Goal: Task Accomplishment & Management: Use online tool/utility

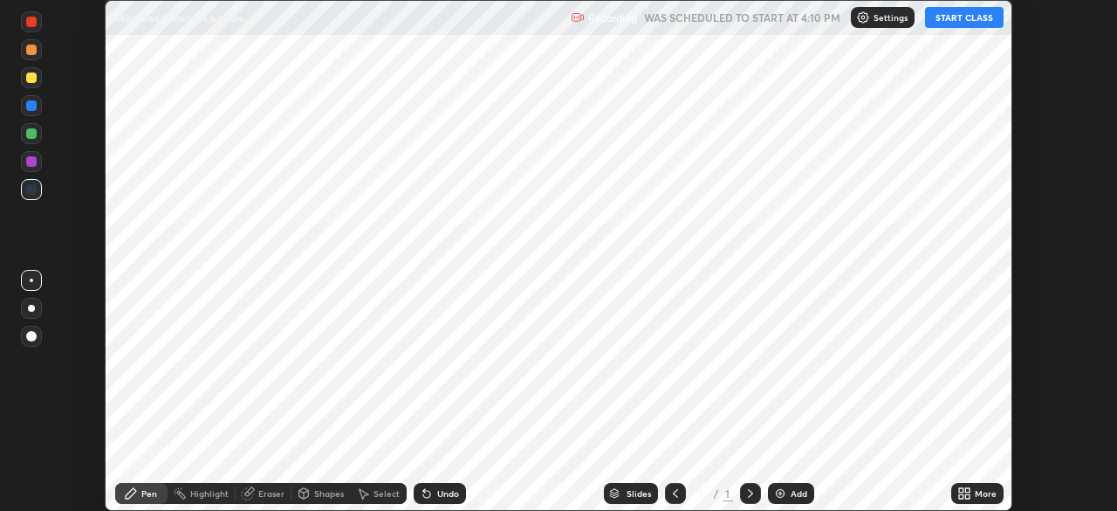
scroll to position [511, 1116]
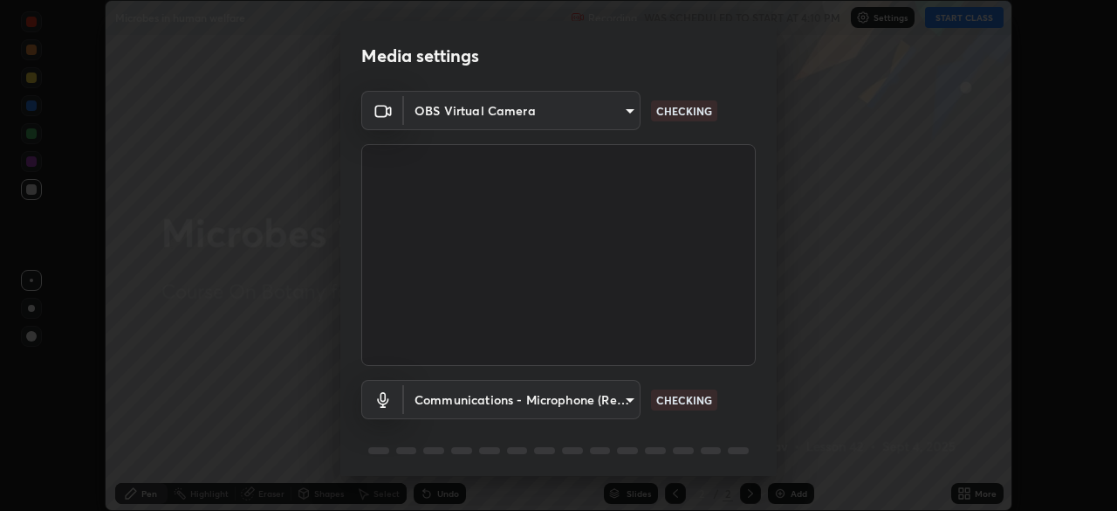
type input "4cdb2335677a50284d4d52bfea2454a8eb2b8fde0954bdd1b922a39853c109bf"
type input "communications"
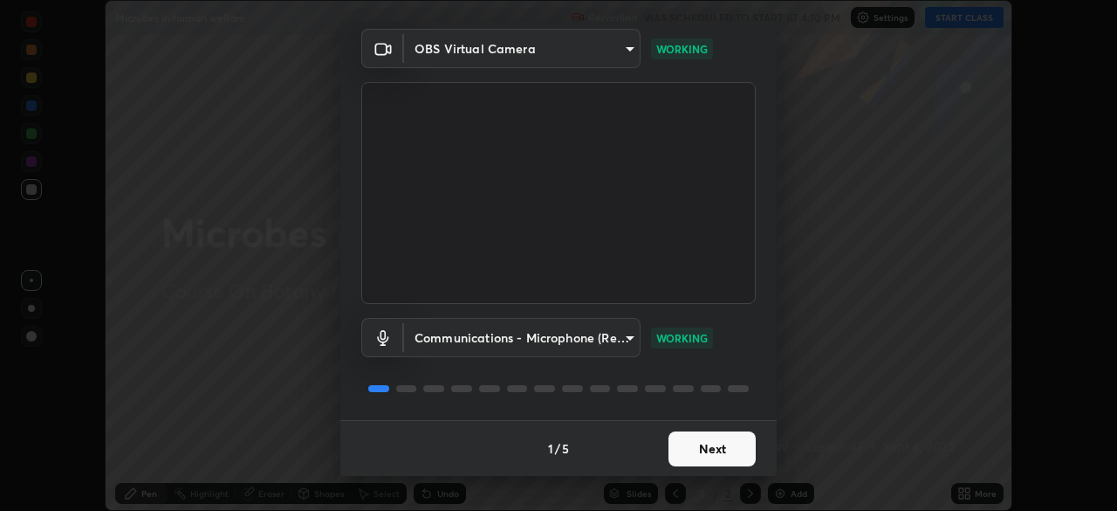
click at [718, 451] on button "Next" at bounding box center [712, 448] width 87 height 35
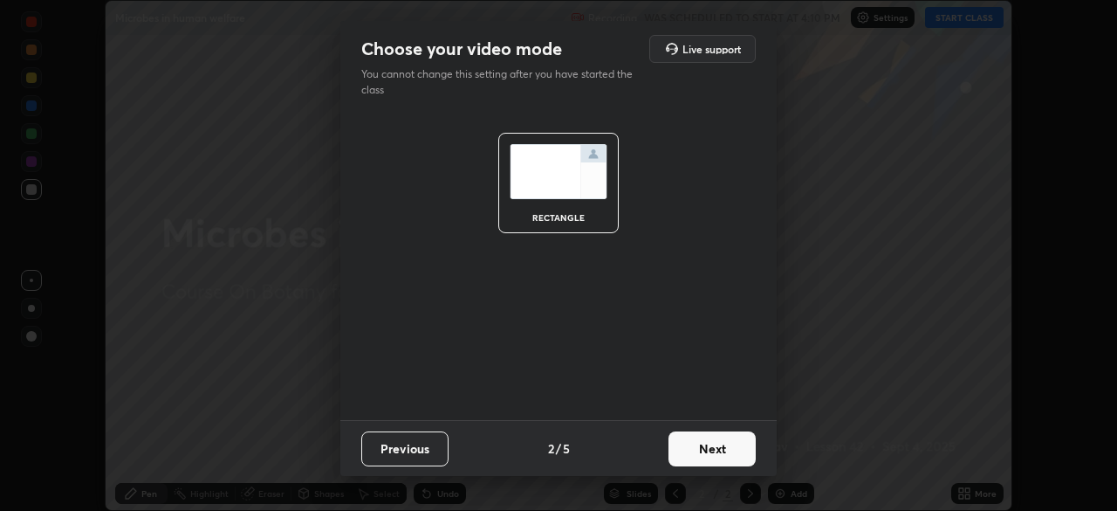
scroll to position [0, 0]
click at [717, 446] on button "Next" at bounding box center [712, 448] width 87 height 35
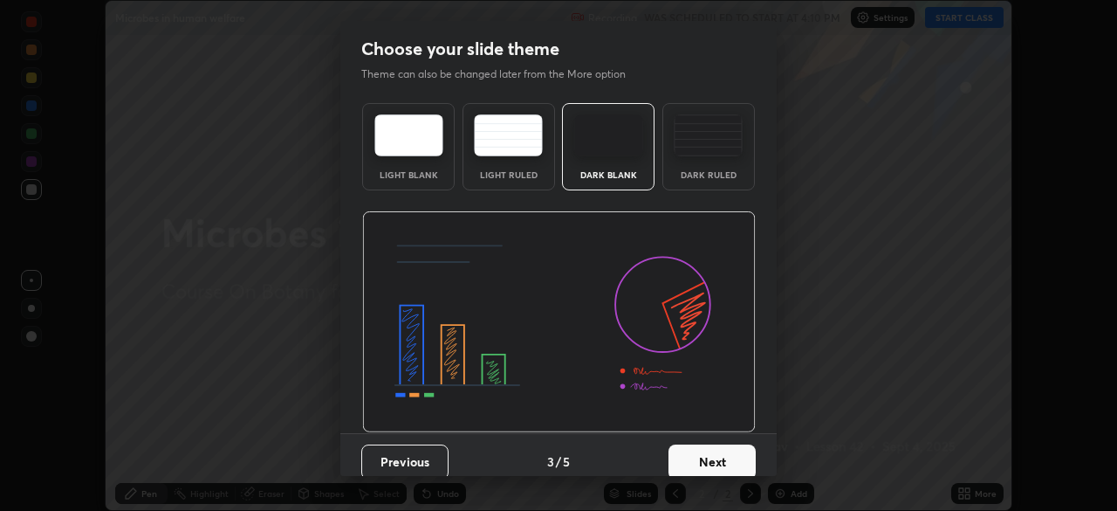
click at [718, 449] on button "Next" at bounding box center [712, 461] width 87 height 35
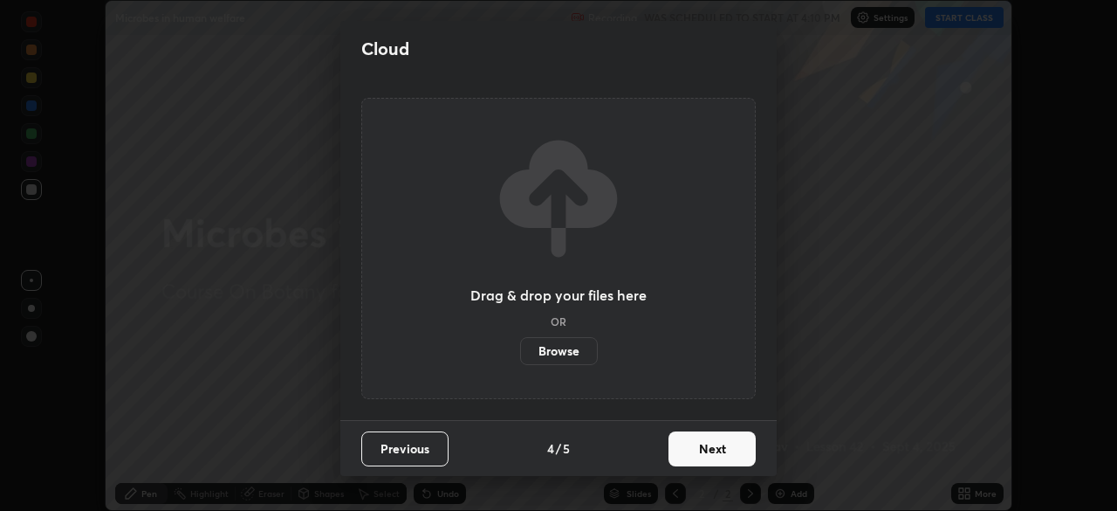
click at [718, 458] on button "Next" at bounding box center [712, 448] width 87 height 35
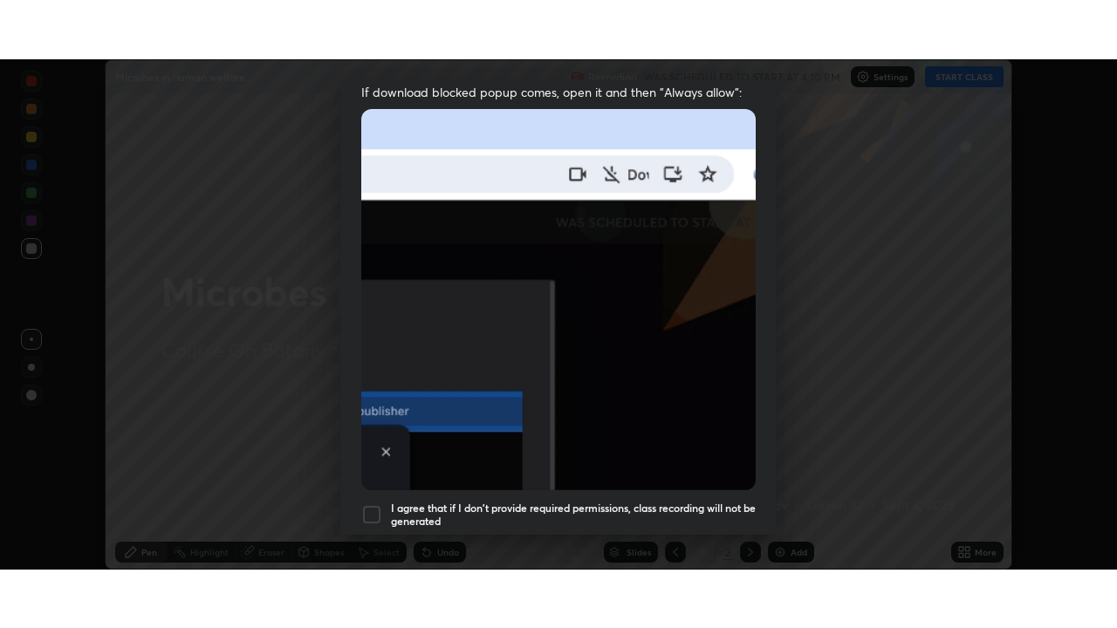
scroll to position [418, 0]
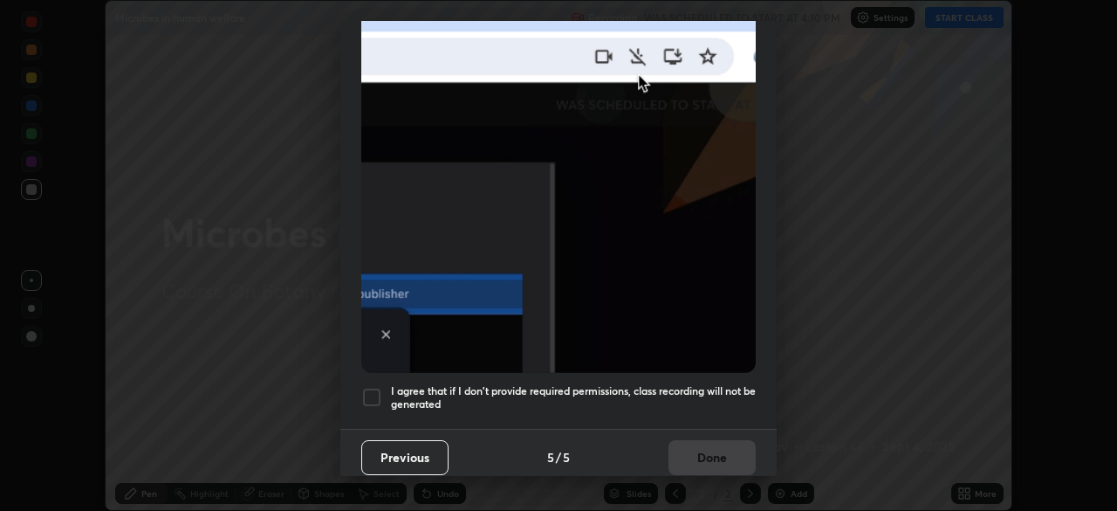
click at [725, 384] on h5 "I agree that if I don't provide required permissions, class recording will not …" at bounding box center [573, 397] width 365 height 27
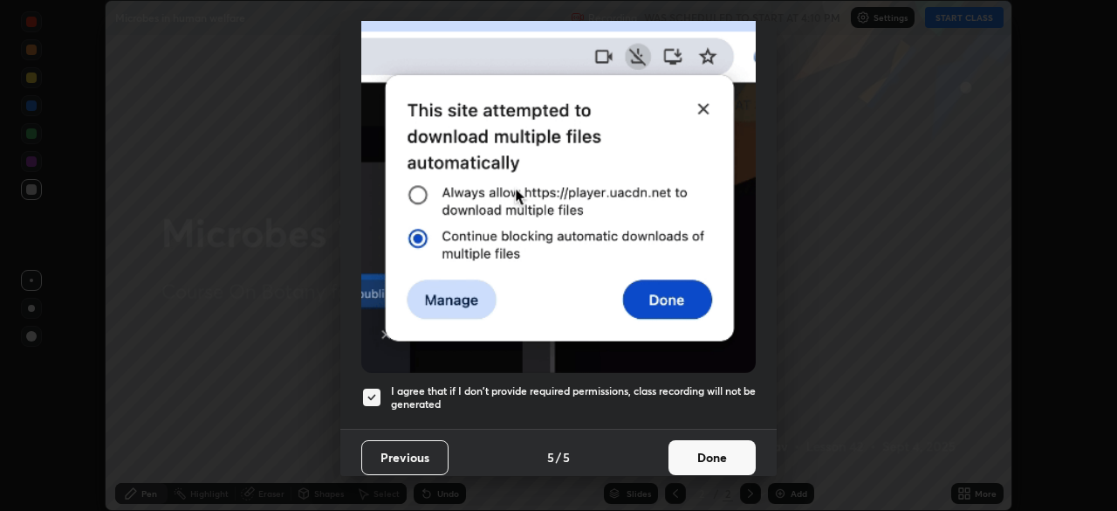
click at [721, 447] on button "Done" at bounding box center [712, 457] width 87 height 35
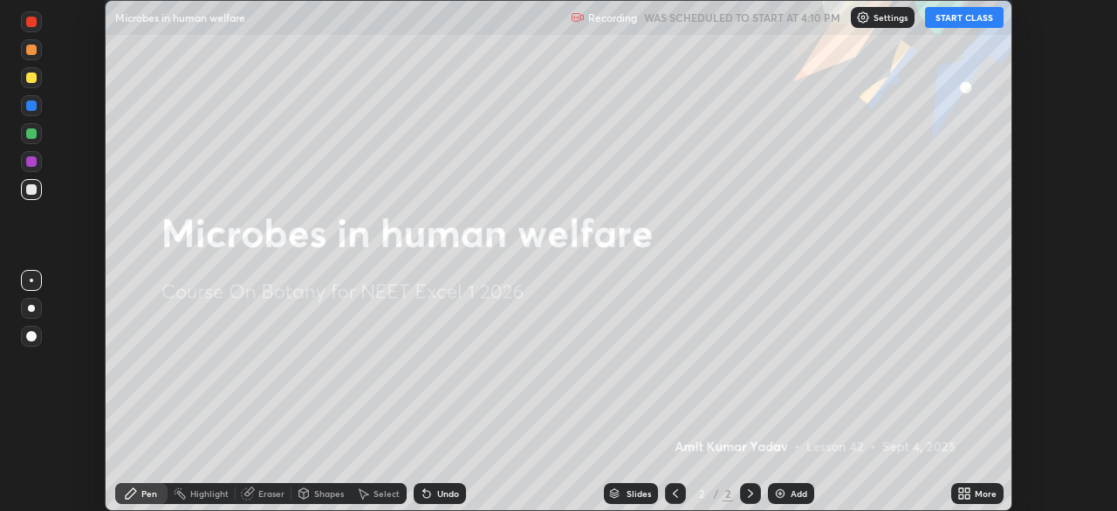
click at [961, 17] on button "START CLASS" at bounding box center [964, 17] width 79 height 21
click at [981, 490] on div "More" at bounding box center [986, 493] width 22 height 9
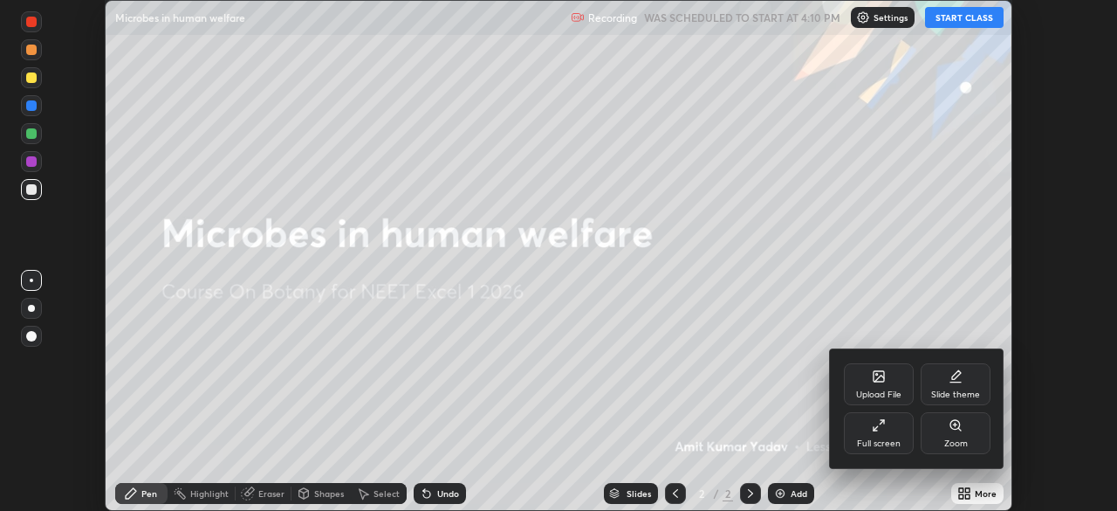
click at [891, 427] on div "Full screen" at bounding box center [879, 433] width 70 height 42
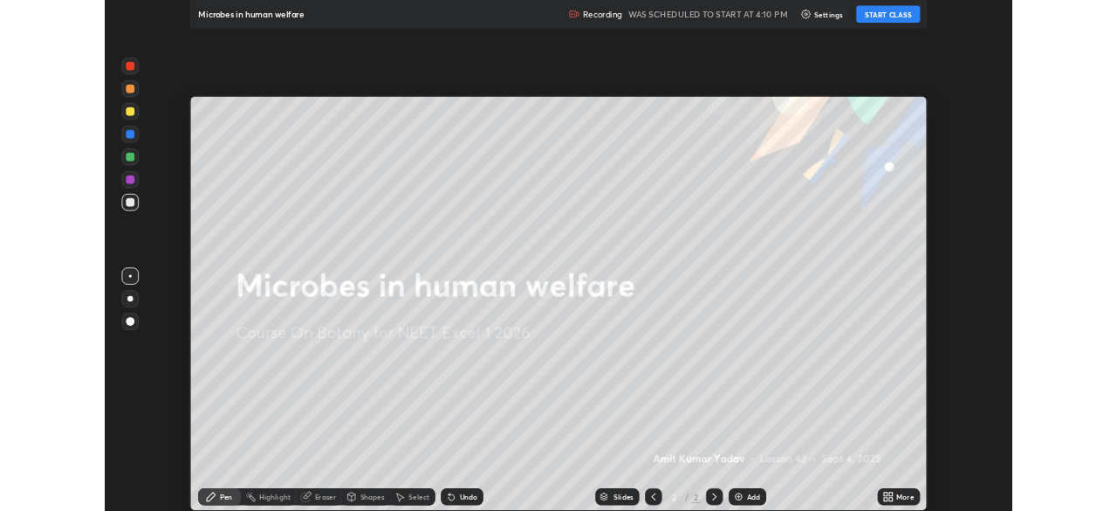
scroll to position [628, 1117]
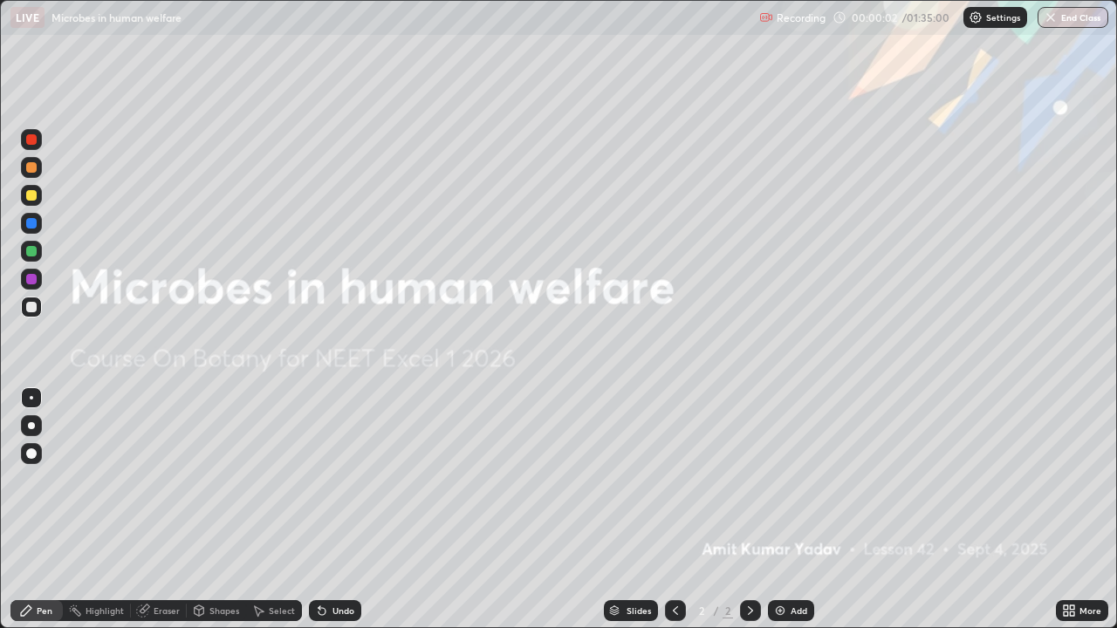
click at [795, 510] on div "Add" at bounding box center [791, 611] width 46 height 21
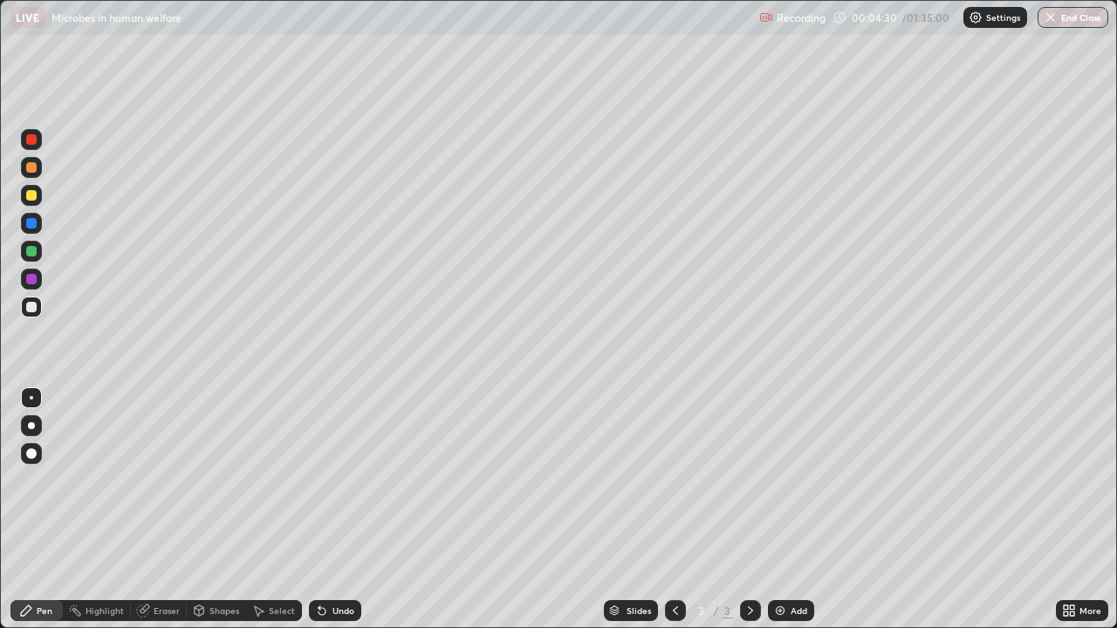
click at [339, 510] on div "Undo" at bounding box center [344, 611] width 22 height 9
click at [347, 510] on div "Undo" at bounding box center [344, 611] width 22 height 9
click at [341, 510] on div "Undo" at bounding box center [344, 611] width 22 height 9
click at [791, 510] on div "Add" at bounding box center [799, 611] width 17 height 9
click at [167, 510] on div "Eraser" at bounding box center [167, 611] width 26 height 9
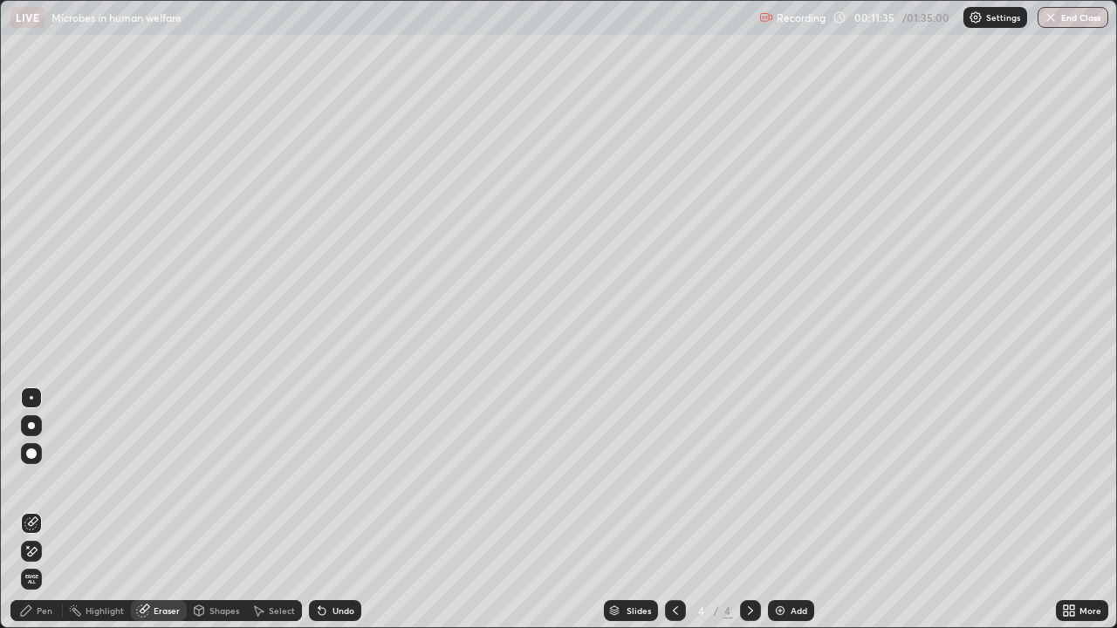
click at [42, 510] on div "Pen" at bounding box center [36, 611] width 52 height 21
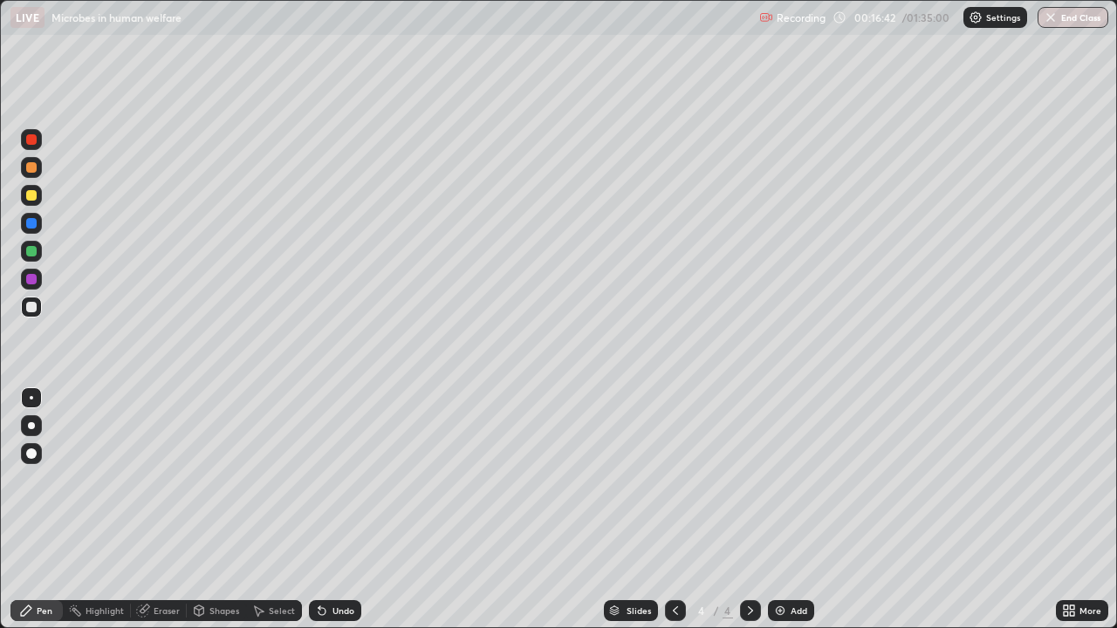
click at [786, 510] on div "Add" at bounding box center [791, 611] width 46 height 21
click at [343, 510] on div "Undo" at bounding box center [344, 611] width 22 height 9
click at [342, 510] on div "Undo" at bounding box center [344, 611] width 22 height 9
click at [340, 510] on div "Undo" at bounding box center [344, 611] width 22 height 9
click at [795, 510] on div "Add" at bounding box center [791, 611] width 46 height 21
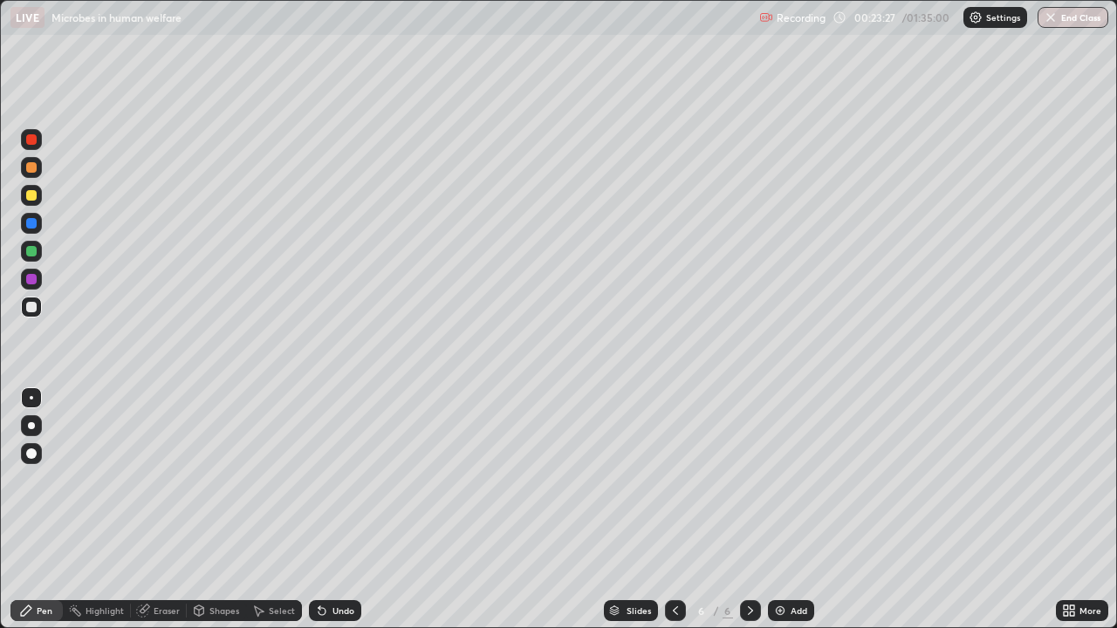
click at [51, 510] on div "Pen" at bounding box center [45, 611] width 16 height 9
click at [347, 510] on div "Undo" at bounding box center [335, 611] width 52 height 21
click at [343, 510] on div "Undo" at bounding box center [344, 611] width 22 height 9
click at [342, 510] on div "Undo" at bounding box center [344, 611] width 22 height 9
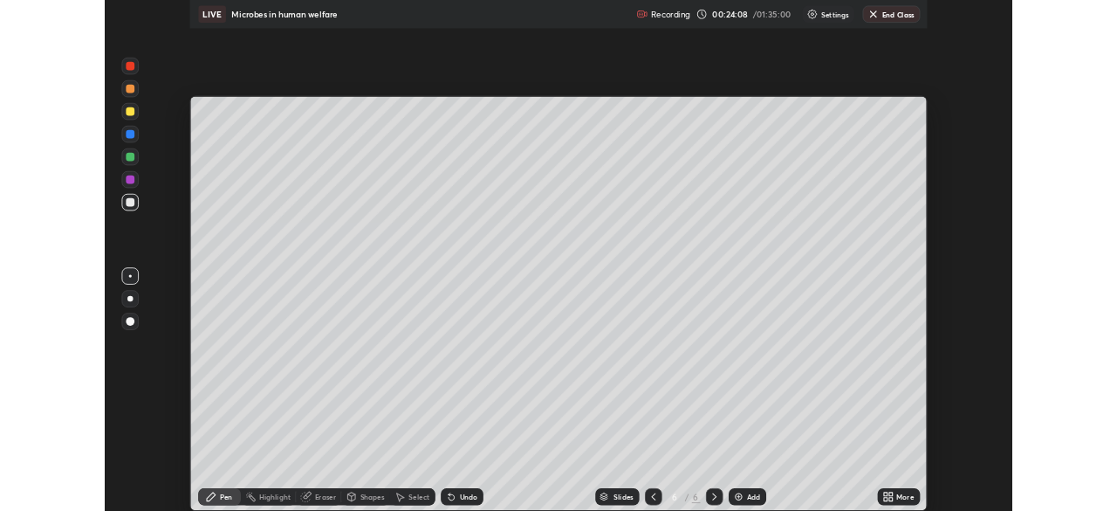
scroll to position [86780, 86174]
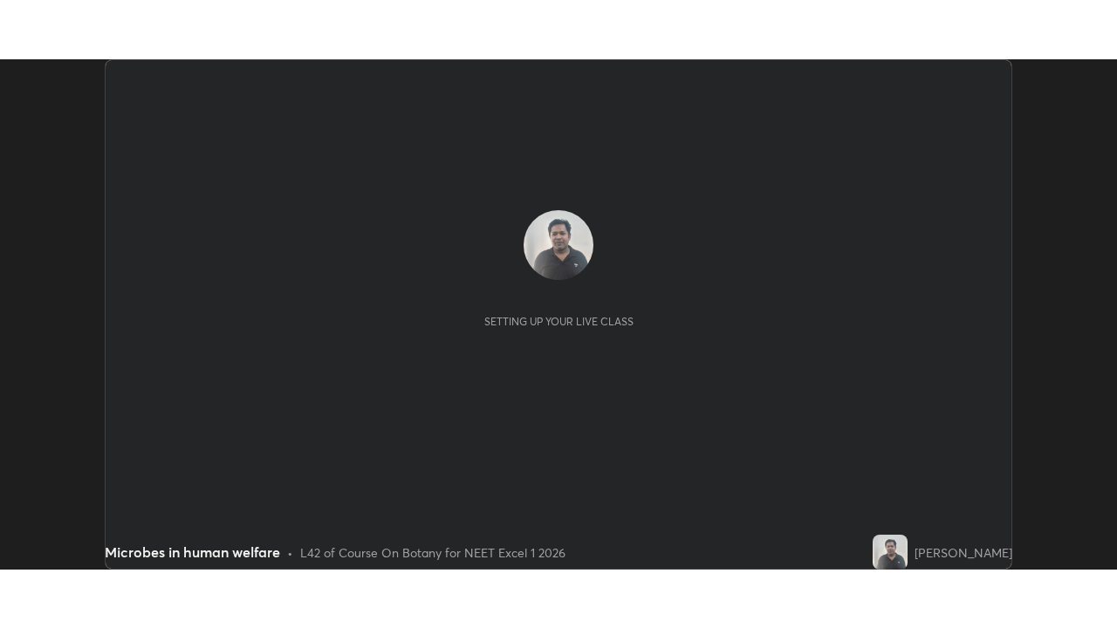
scroll to position [511, 1117]
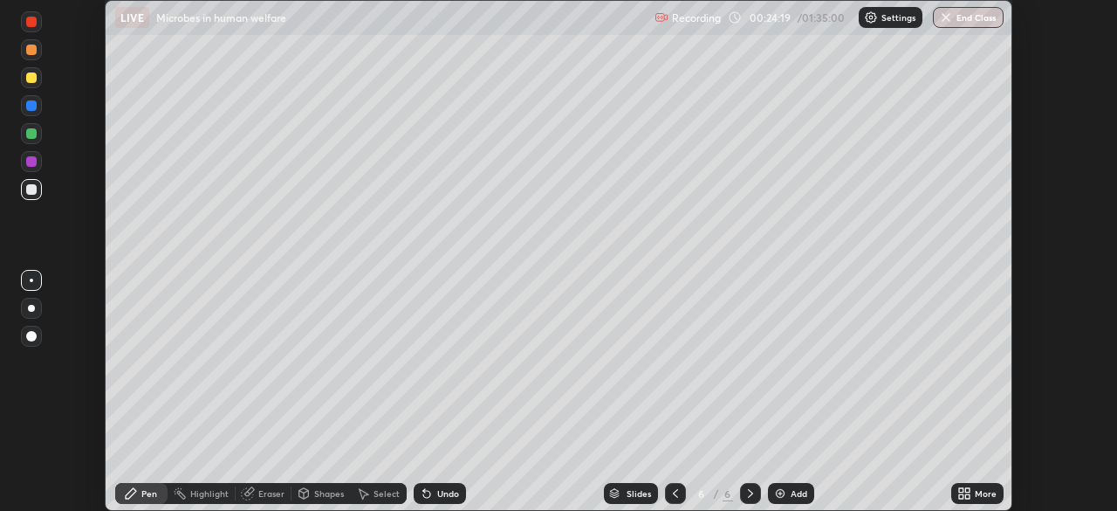
click at [978, 500] on div "More" at bounding box center [977, 493] width 52 height 21
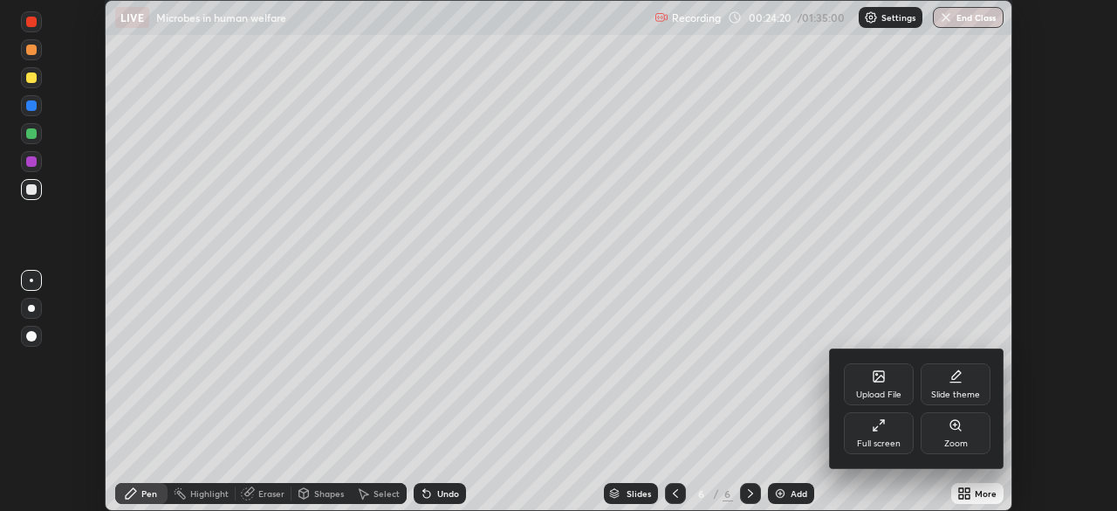
click at [893, 436] on div "Full screen" at bounding box center [879, 433] width 70 height 42
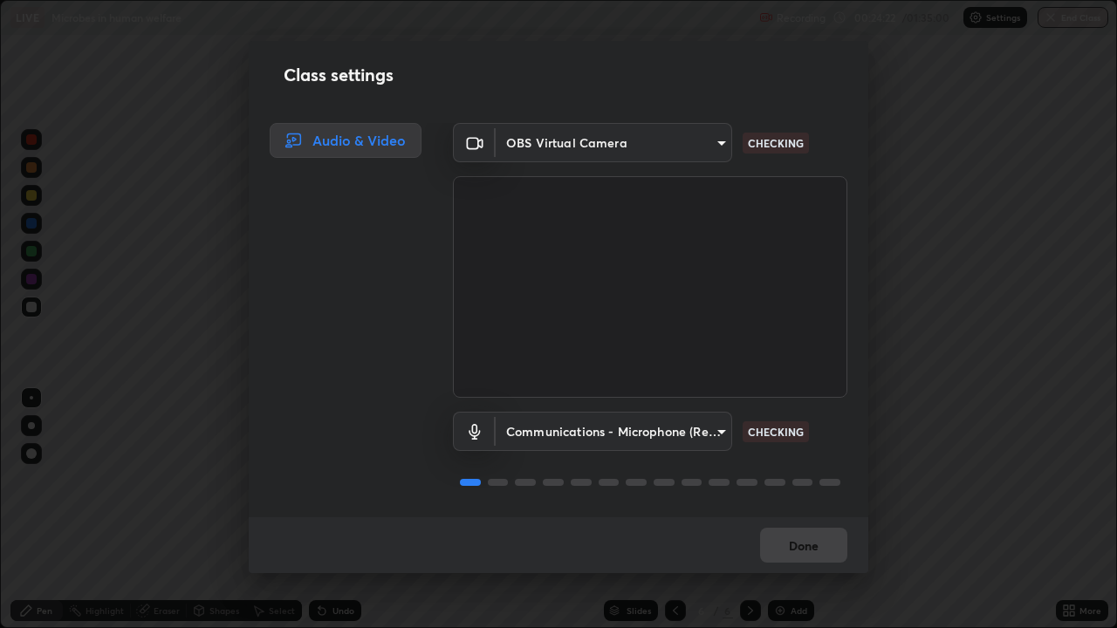
scroll to position [2, 0]
click at [832, 510] on button "Done" at bounding box center [803, 545] width 87 height 35
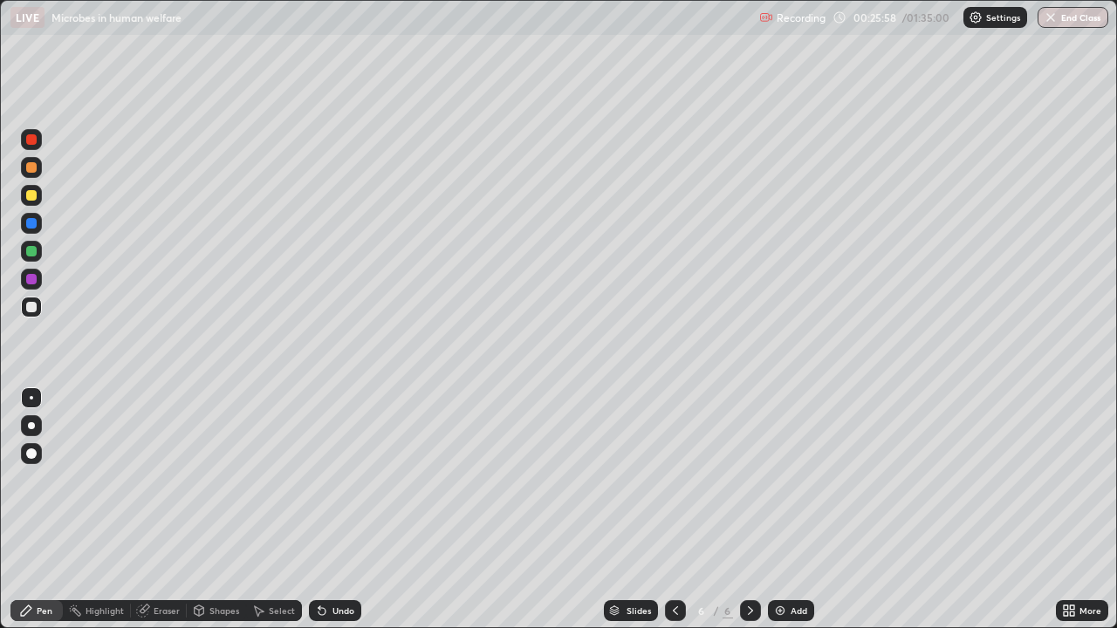
click at [347, 510] on div "Undo" at bounding box center [331, 611] width 59 height 35
click at [344, 510] on div "Undo" at bounding box center [344, 611] width 22 height 9
click at [353, 510] on div "Undo" at bounding box center [335, 611] width 52 height 21
click at [367, 510] on div "Slides 6 / 6 Add" at bounding box center [708, 611] width 695 height 35
click at [173, 510] on div "Eraser" at bounding box center [167, 611] width 26 height 9
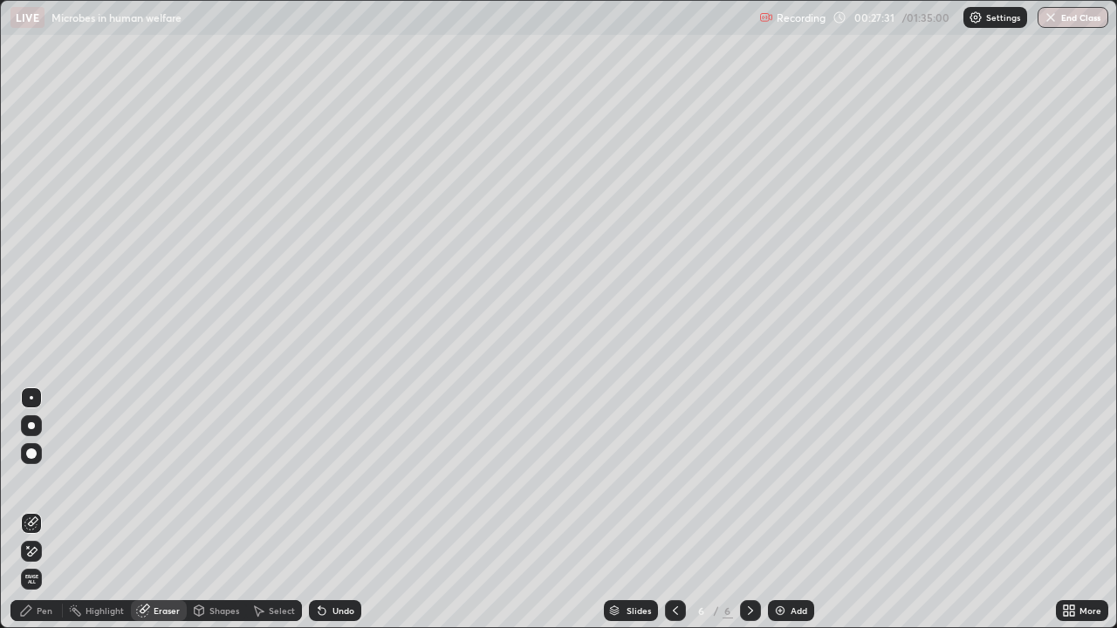
click at [45, 510] on div "Pen" at bounding box center [45, 611] width 16 height 9
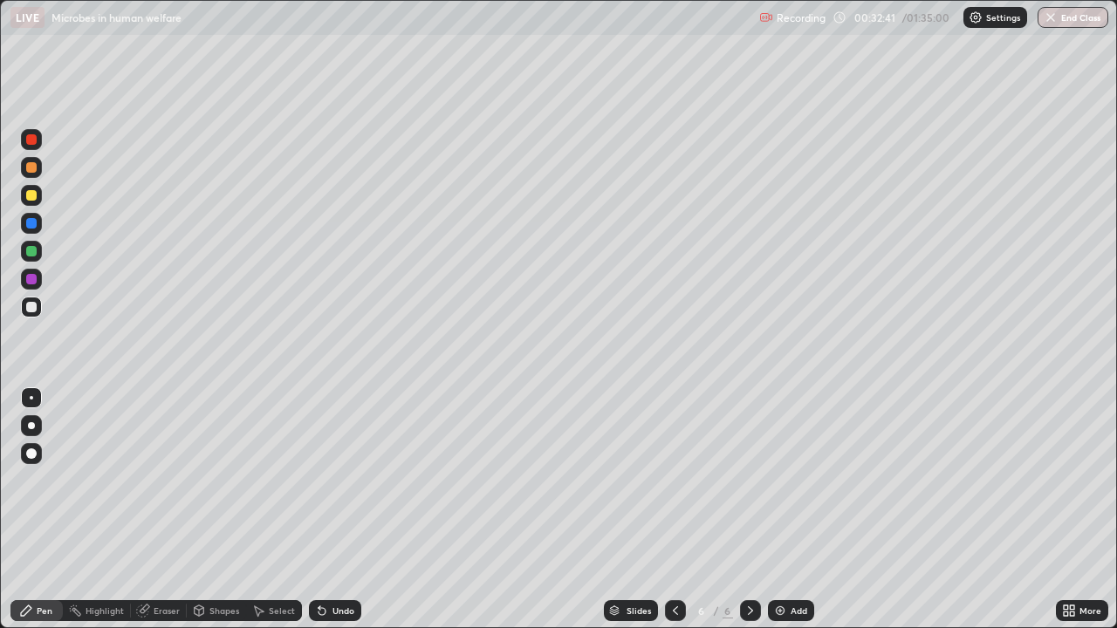
click at [800, 510] on div "Add" at bounding box center [799, 611] width 17 height 9
click at [340, 510] on div "Undo" at bounding box center [335, 611] width 52 height 21
click at [343, 510] on div "Undo" at bounding box center [331, 611] width 59 height 35
click at [344, 510] on div "Undo" at bounding box center [344, 611] width 22 height 9
click at [343, 510] on div "Undo" at bounding box center [344, 611] width 22 height 9
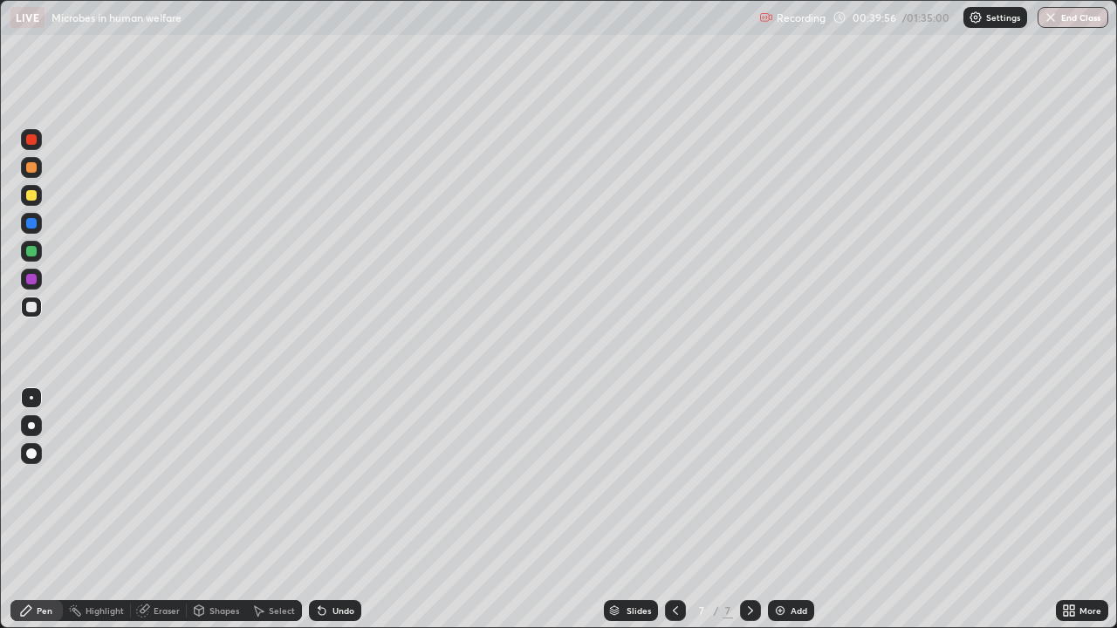
click at [351, 510] on div "Undo" at bounding box center [335, 611] width 52 height 21
click at [780, 510] on img at bounding box center [780, 611] width 14 height 14
click at [346, 510] on div "Undo" at bounding box center [344, 611] width 22 height 9
click at [349, 510] on div "Undo" at bounding box center [344, 611] width 22 height 9
click at [345, 510] on div "Undo" at bounding box center [344, 611] width 22 height 9
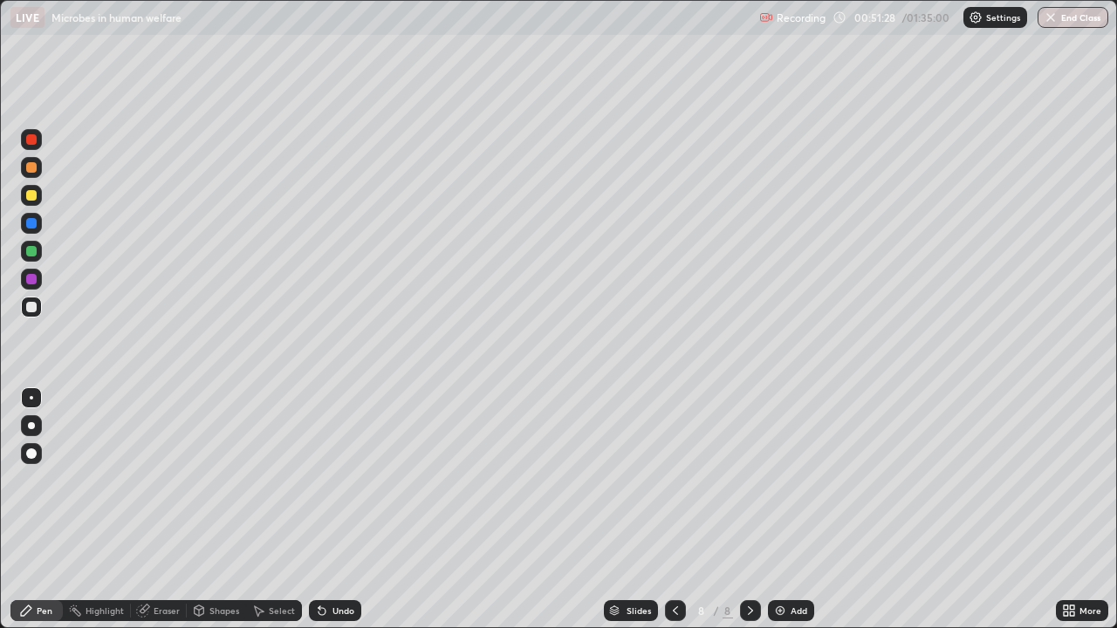
click at [164, 510] on div "Eraser" at bounding box center [167, 611] width 26 height 9
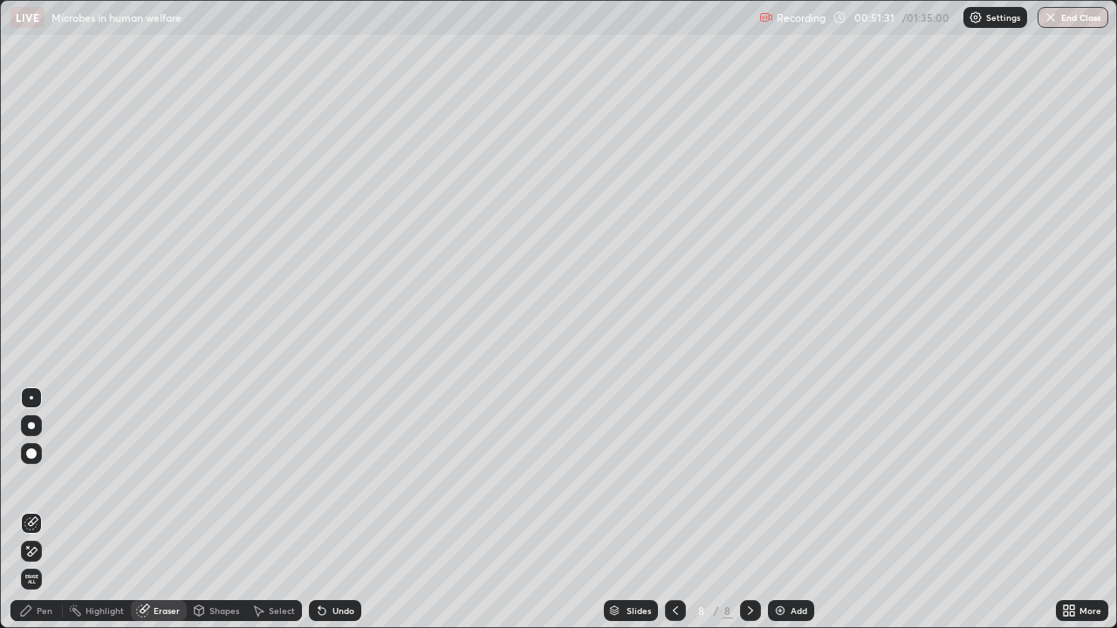
click at [52, 510] on div "Pen" at bounding box center [36, 611] width 52 height 21
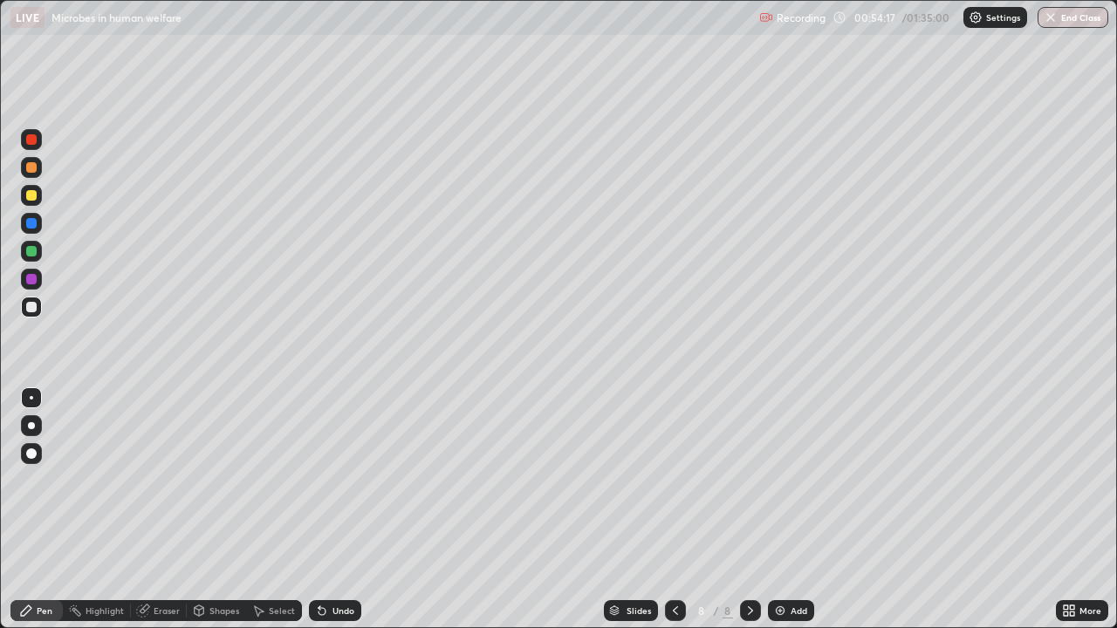
click at [797, 510] on div "Add" at bounding box center [799, 611] width 17 height 9
click at [334, 510] on div "Undo" at bounding box center [344, 611] width 22 height 9
click at [351, 510] on div "Undo" at bounding box center [344, 611] width 22 height 9
click at [343, 510] on div "Undo" at bounding box center [344, 611] width 22 height 9
click at [790, 510] on div "Add" at bounding box center [791, 611] width 46 height 21
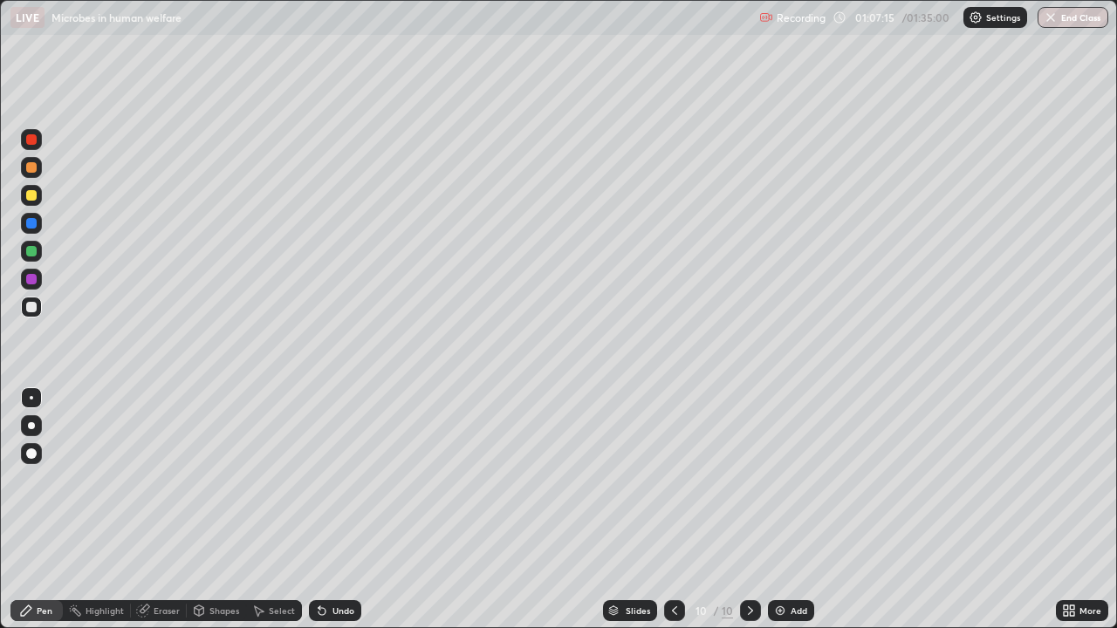
click at [172, 510] on div "Eraser" at bounding box center [167, 611] width 26 height 9
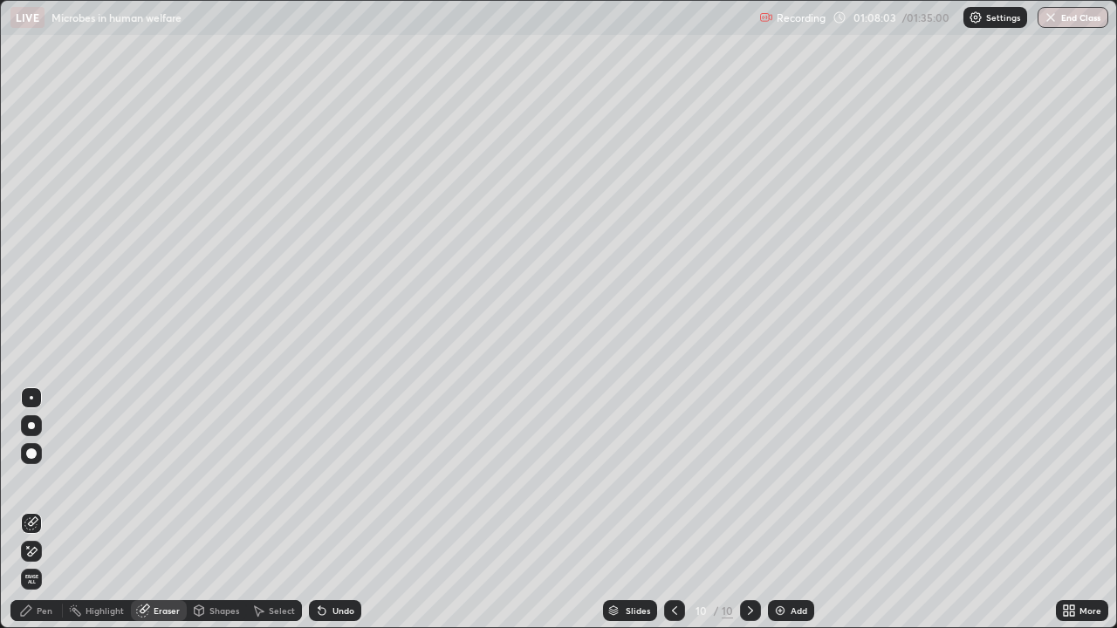
click at [48, 510] on div "Pen" at bounding box center [36, 611] width 52 height 21
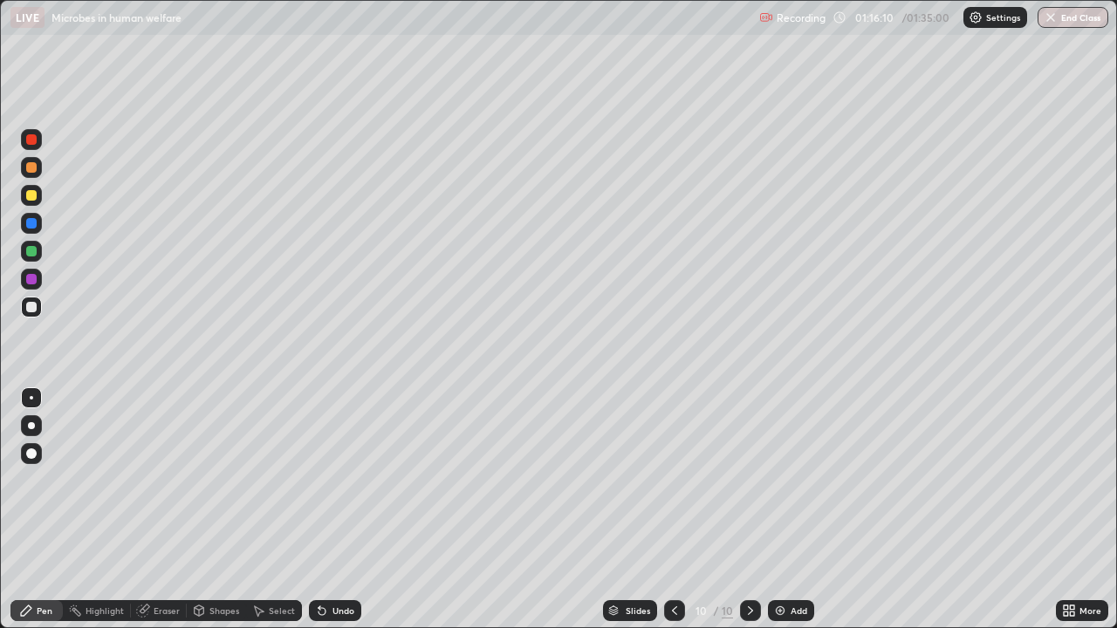
click at [345, 510] on div "Undo" at bounding box center [335, 611] width 52 height 21
click at [347, 510] on div "Undo" at bounding box center [344, 611] width 22 height 9
click at [795, 510] on div "Add" at bounding box center [791, 611] width 46 height 21
click at [351, 510] on div "Undo" at bounding box center [344, 611] width 22 height 9
click at [347, 510] on div "Undo" at bounding box center [344, 611] width 22 height 9
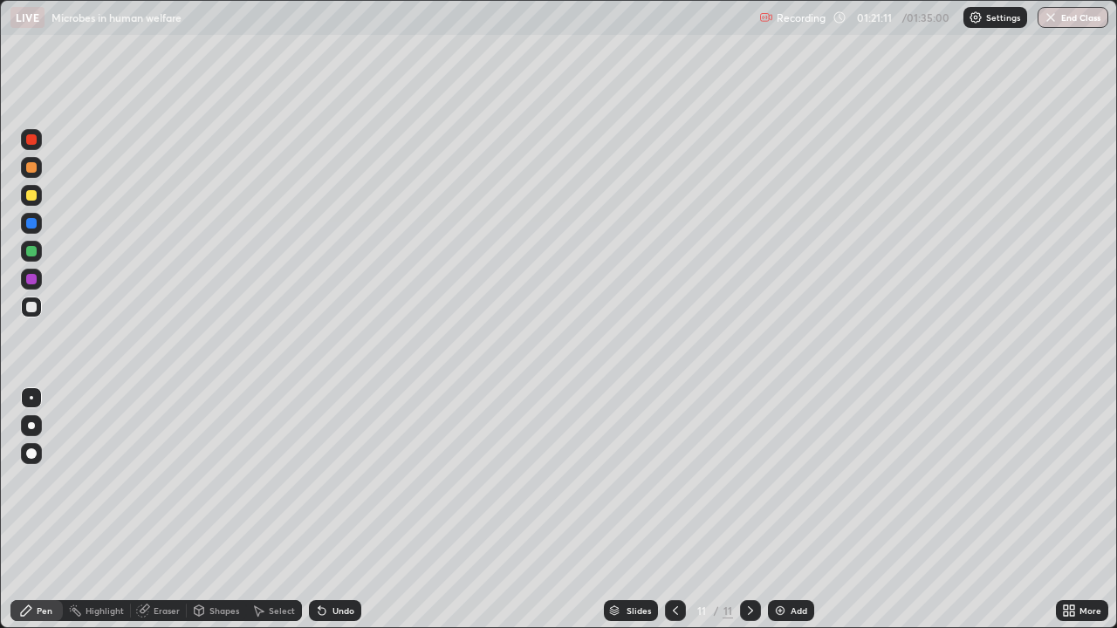
click at [350, 510] on div "Undo" at bounding box center [335, 611] width 52 height 21
click at [354, 510] on div "Undo" at bounding box center [335, 611] width 52 height 21
click at [338, 510] on div "Undo" at bounding box center [344, 611] width 22 height 9
click at [340, 510] on div "Undo" at bounding box center [335, 611] width 52 height 21
click at [343, 510] on div "Undo" at bounding box center [344, 611] width 22 height 9
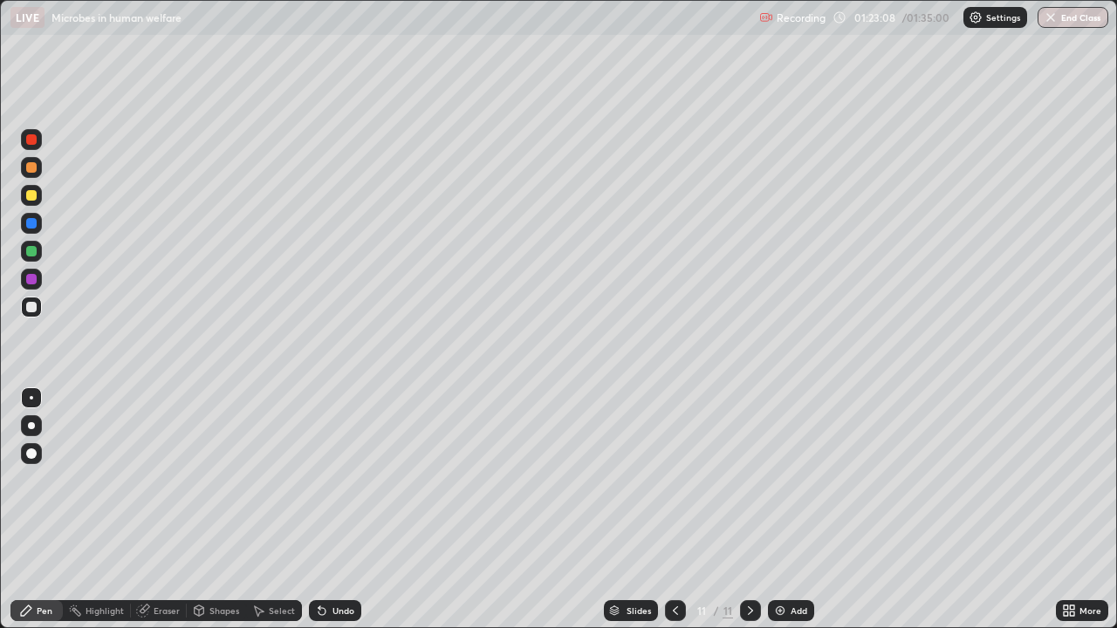
click at [343, 510] on div "Undo" at bounding box center [344, 611] width 22 height 9
click at [784, 510] on img at bounding box center [780, 611] width 14 height 14
click at [676, 510] on icon at bounding box center [676, 611] width 14 height 14
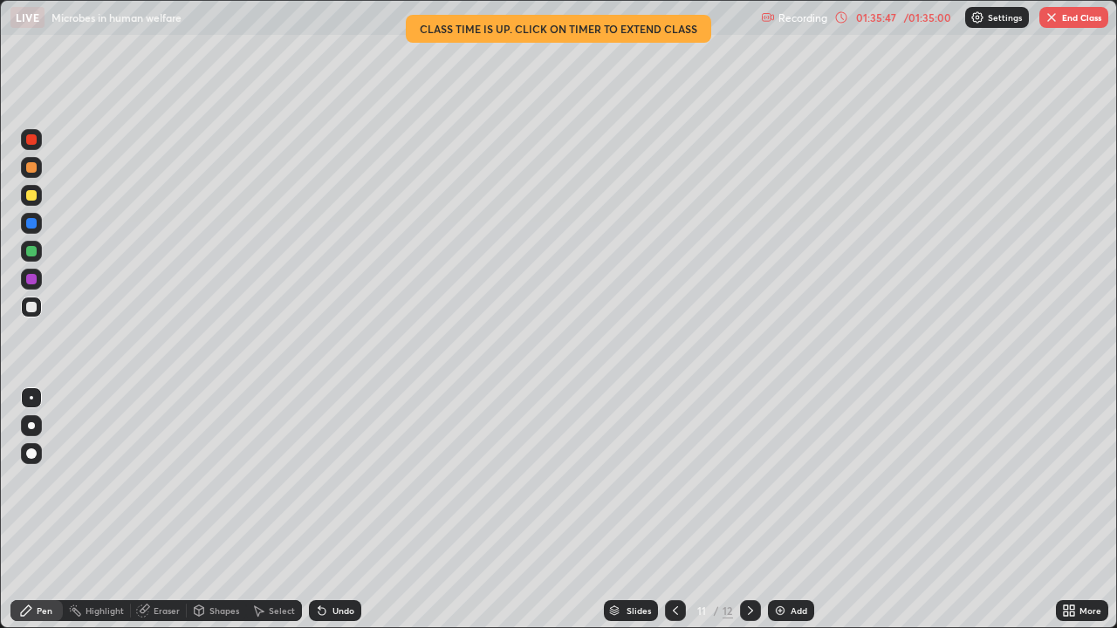
click at [1067, 17] on button "End Class" at bounding box center [1074, 17] width 69 height 21
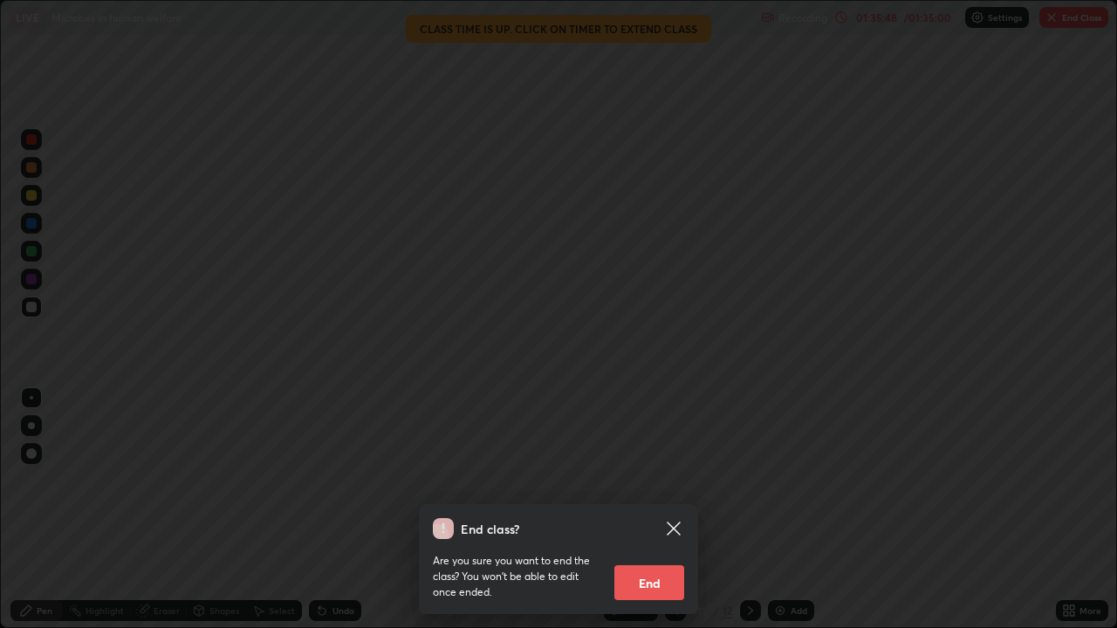
click at [665, 510] on button "End" at bounding box center [650, 583] width 70 height 35
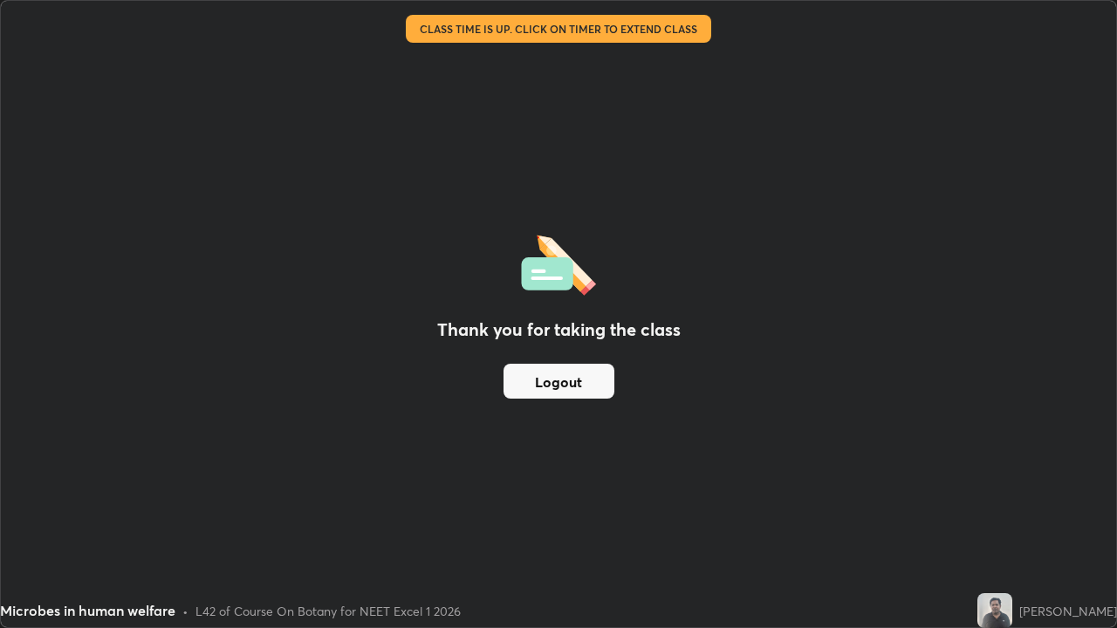
click at [574, 395] on button "Logout" at bounding box center [559, 381] width 111 height 35
